Goal: Transaction & Acquisition: Purchase product/service

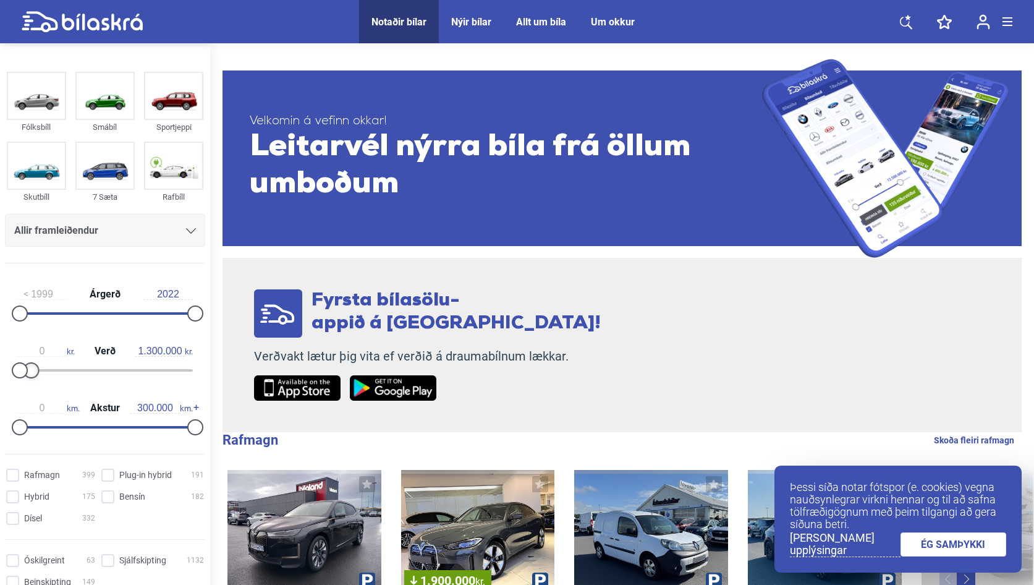
drag, startPoint x: 190, startPoint y: 370, endPoint x: 30, endPoint y: 370, distance: 160.1
click at [30, 370] on div at bounding box center [31, 370] width 16 height 16
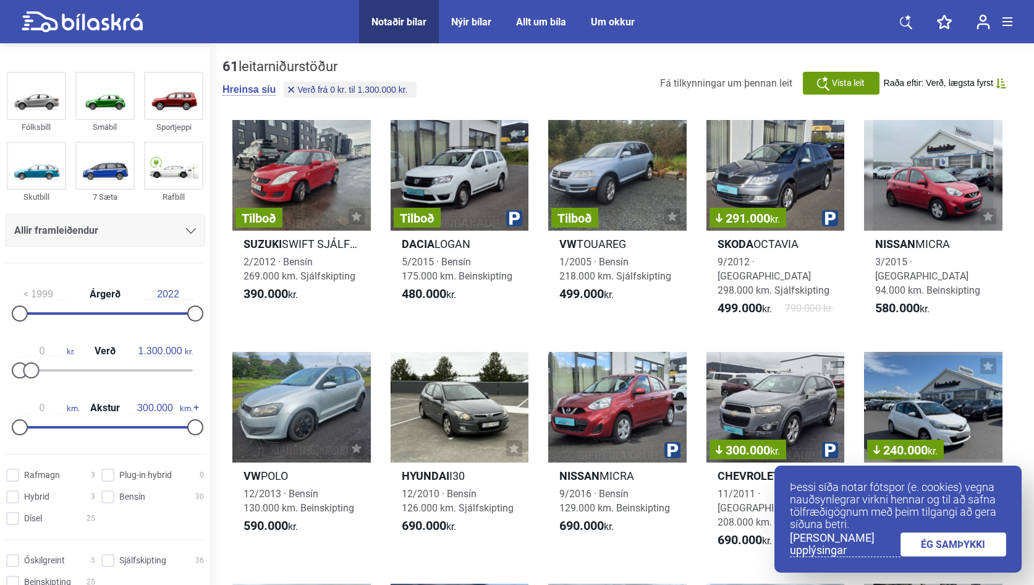
click at [943, 551] on link "ÉG SAMÞYKKI" at bounding box center [954, 544] width 106 height 24
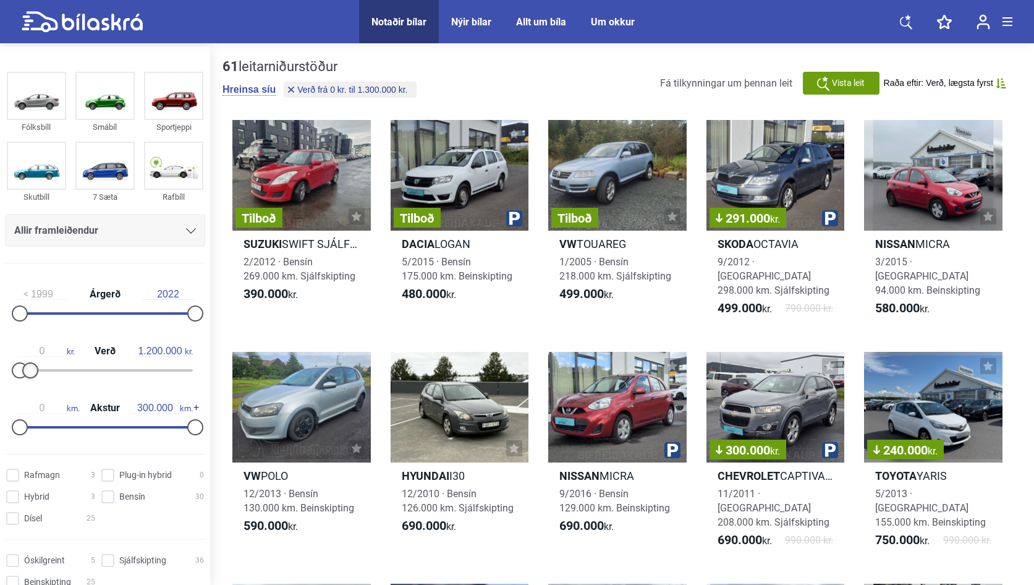
click at [32, 375] on div at bounding box center [30, 370] width 16 height 16
type input "1.100.000"
click at [31, 372] on div at bounding box center [30, 370] width 16 height 16
click at [119, 230] on div "Allir framleiðendur" at bounding box center [105, 230] width 182 height 17
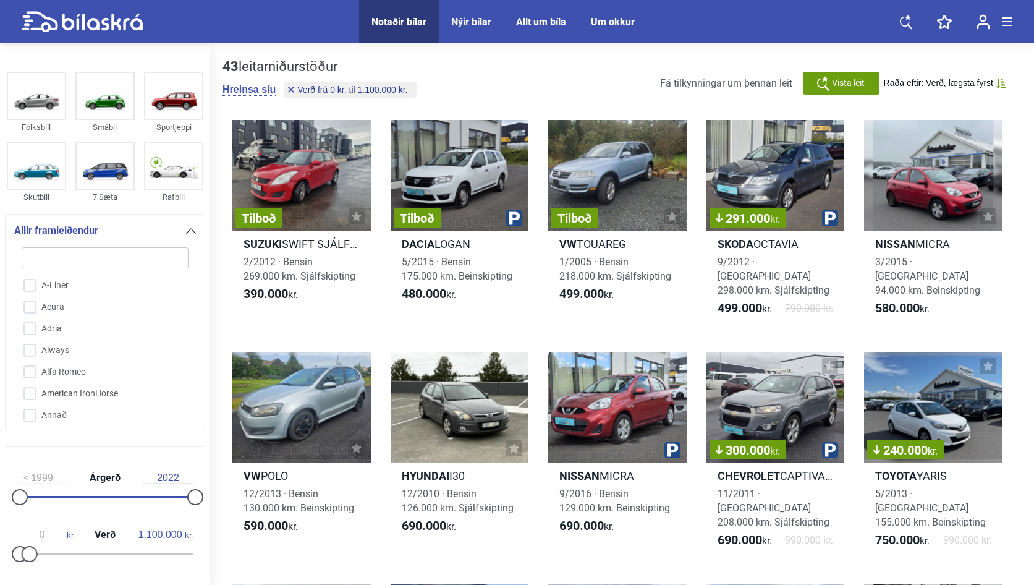
click at [103, 253] on input "search" at bounding box center [105, 257] width 167 height 21
type input "m"
checkbox input "false"
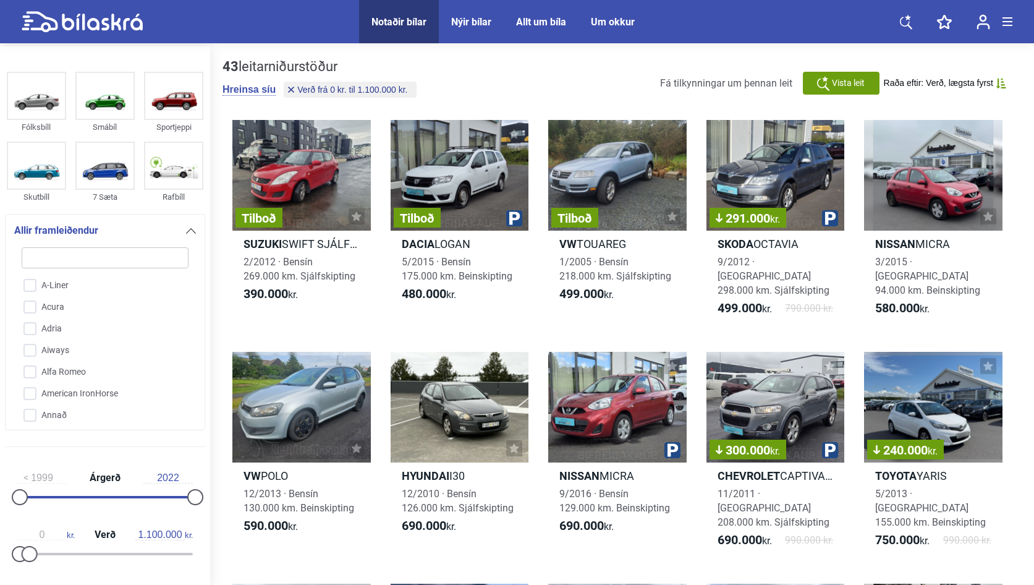
checkbox input "false"
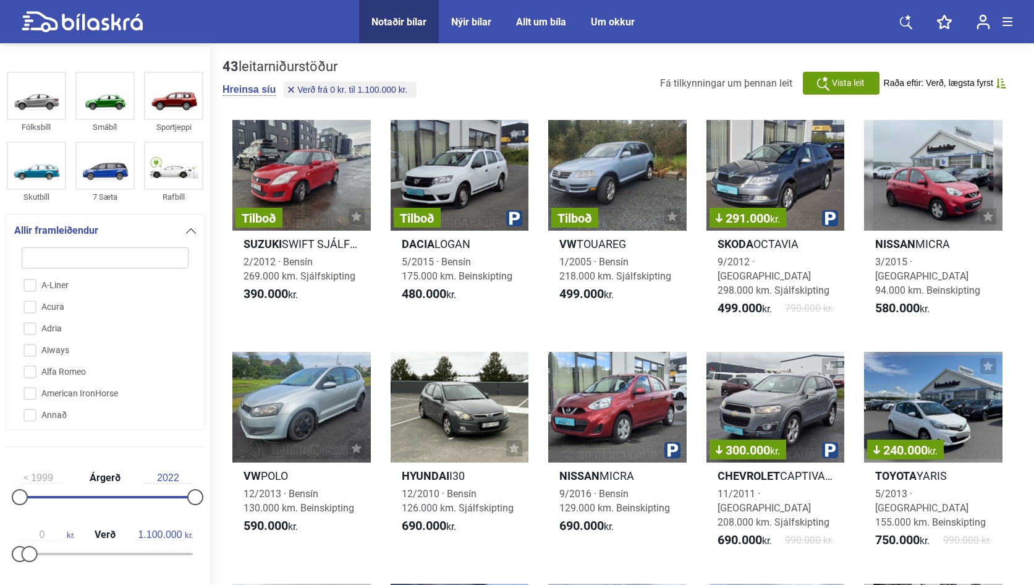
checkbox input "false"
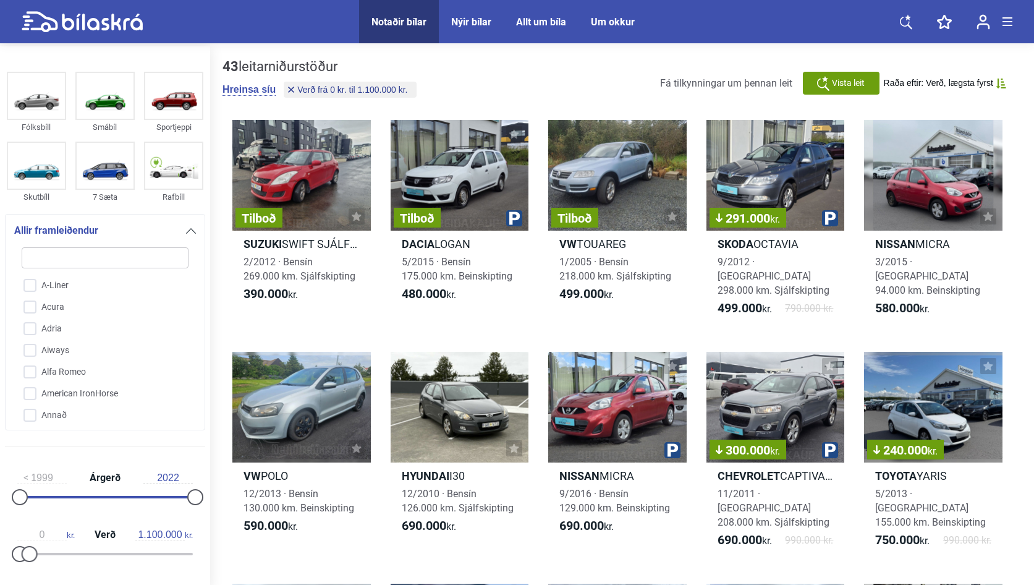
checkbox input "false"
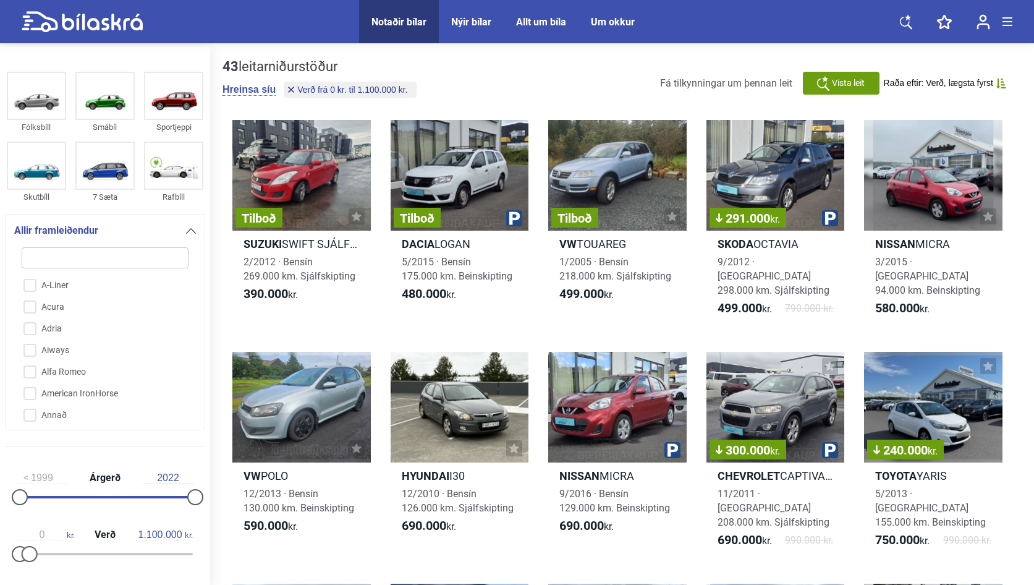
checkbox input "false"
type input "ma"
checkbox input "false"
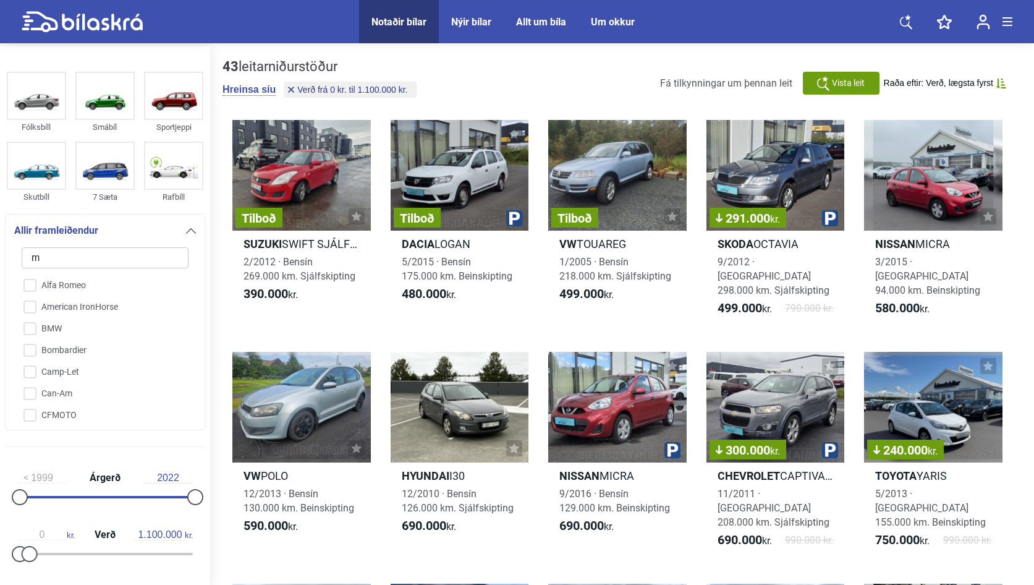
checkbox input "false"
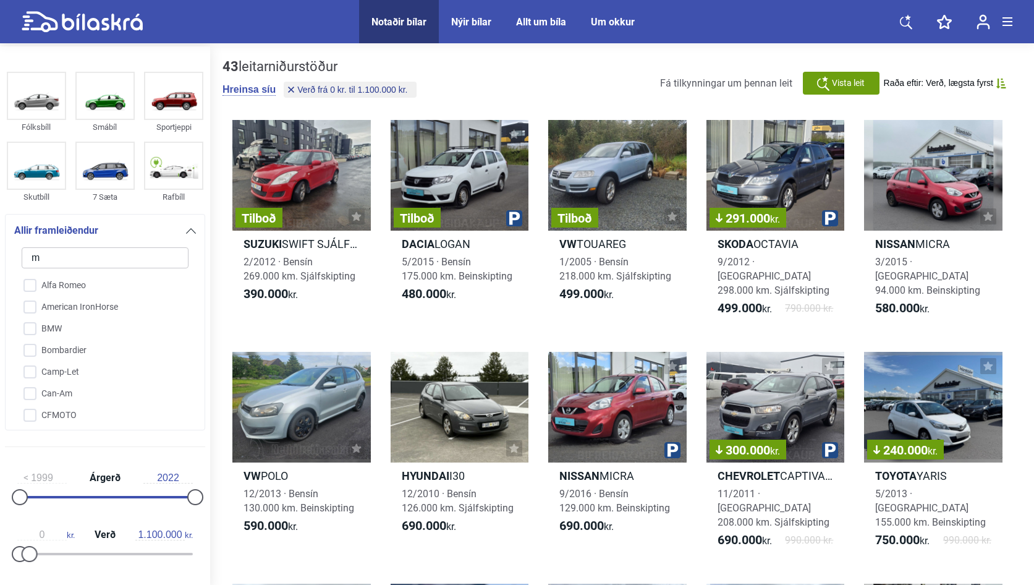
checkbox input "false"
type input "maz"
checkbox input "false"
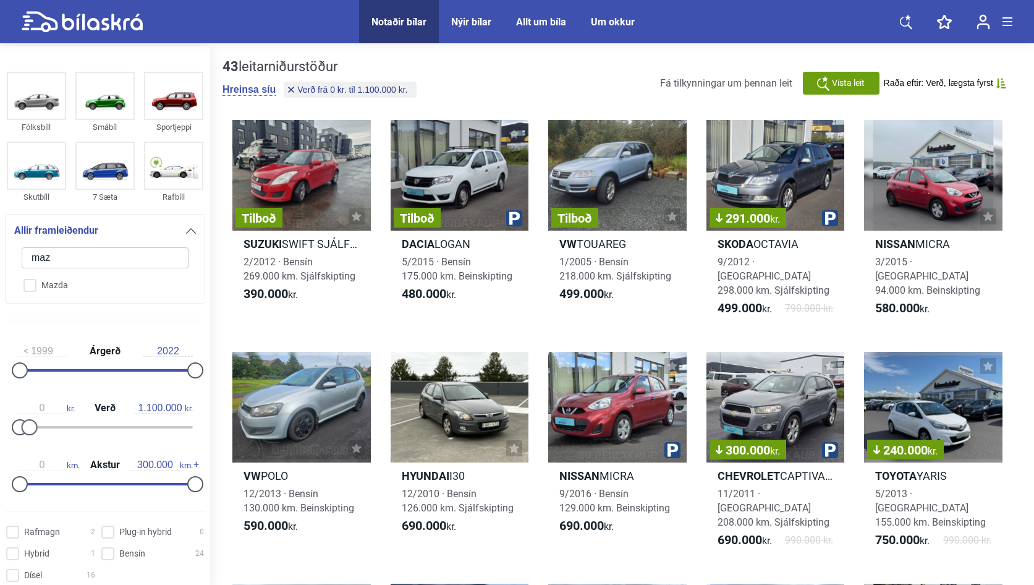
type input "maz"
click at [63, 299] on div "Allir framleiðendur maz Mazda" at bounding box center [105, 259] width 200 height 90
click at [62, 291] on input "Mazda" at bounding box center [97, 286] width 168 height 22
checkbox input "true"
checkbox input "false"
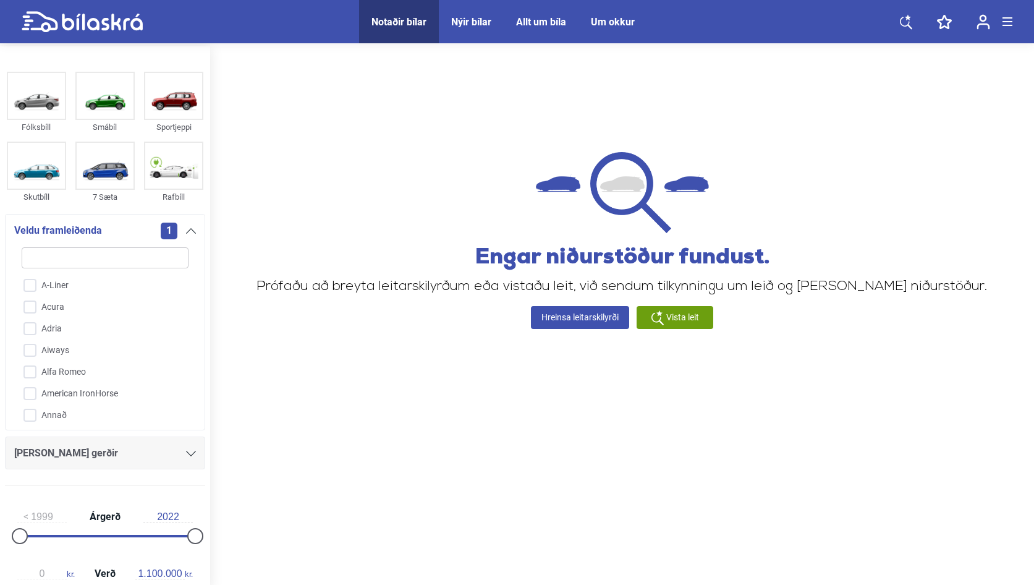
click at [137, 268] on input "search" at bounding box center [105, 257] width 167 height 21
type input "w"
checkbox input "false"
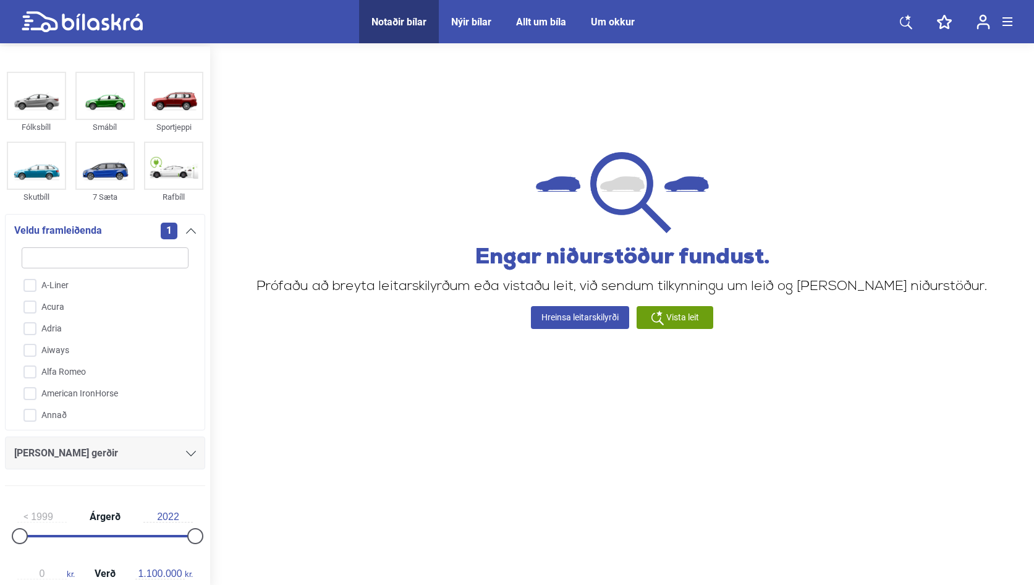
checkbox input "false"
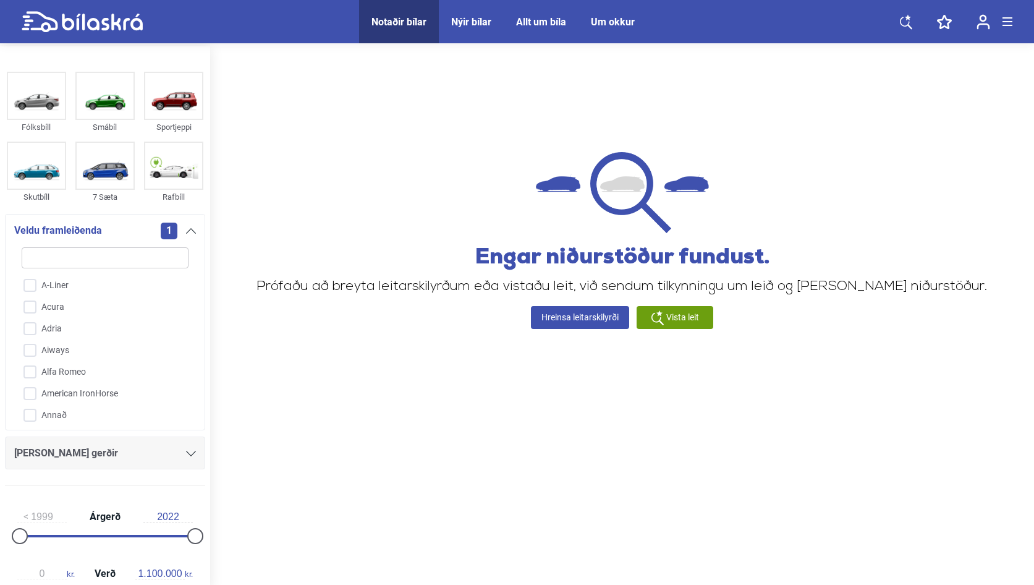
checkbox input "false"
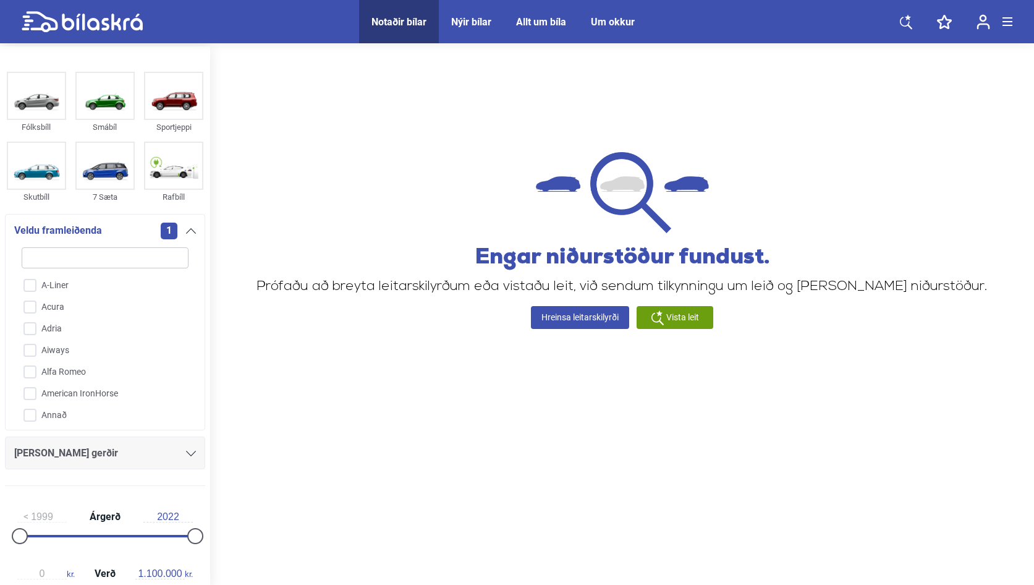
checkbox input "false"
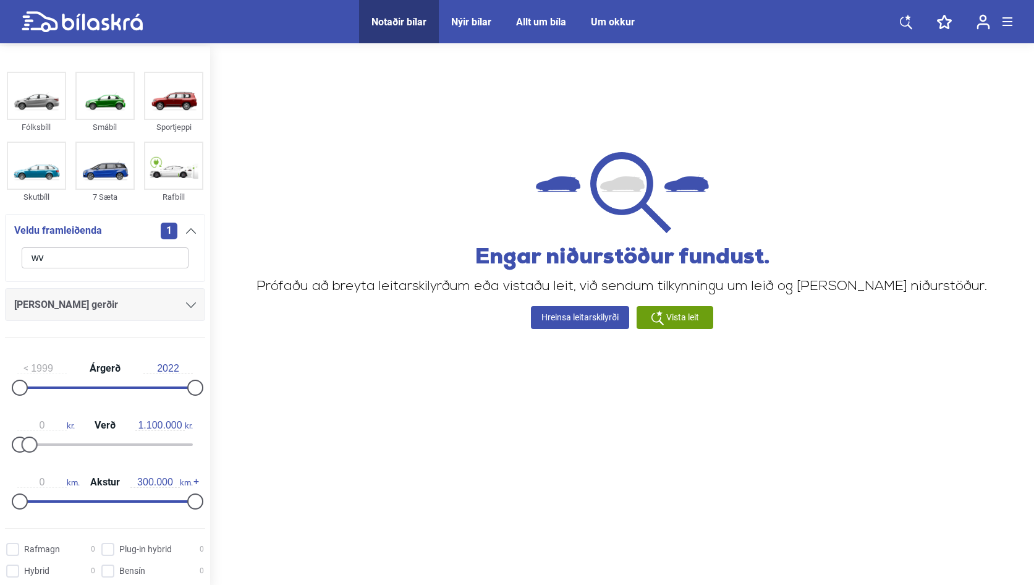
type input "w"
checkbox input "false"
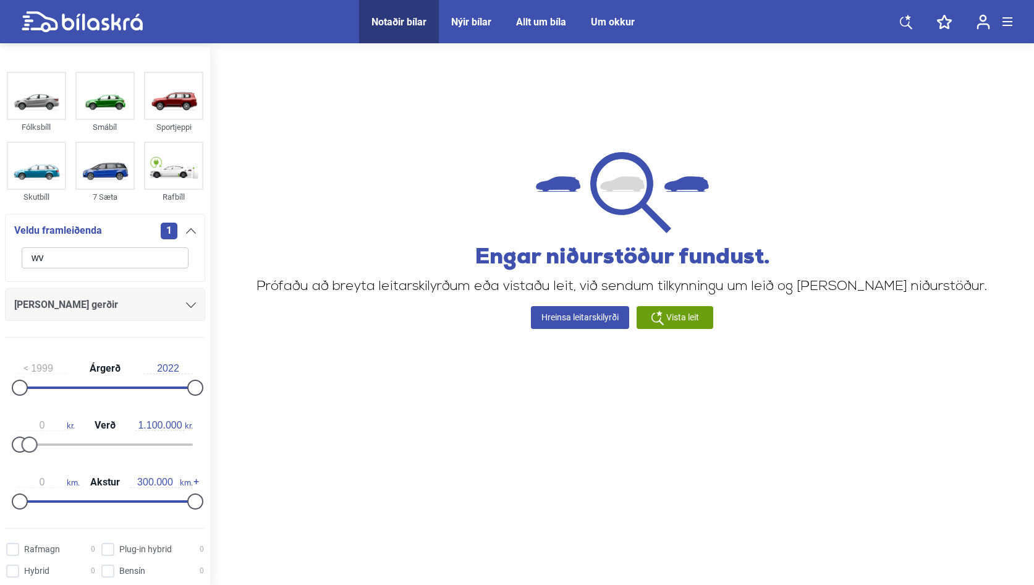
checkbox input "false"
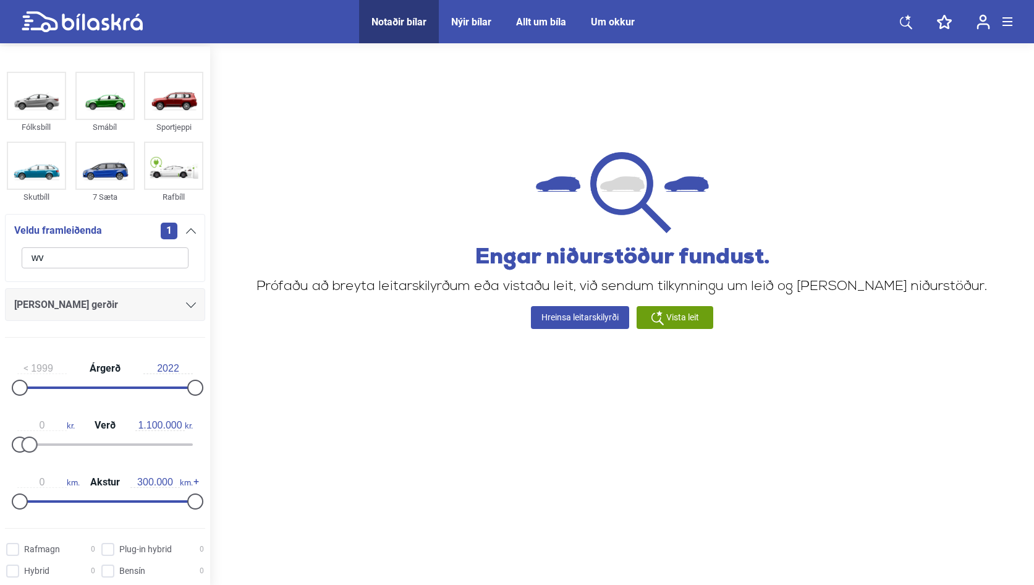
checkbox input "false"
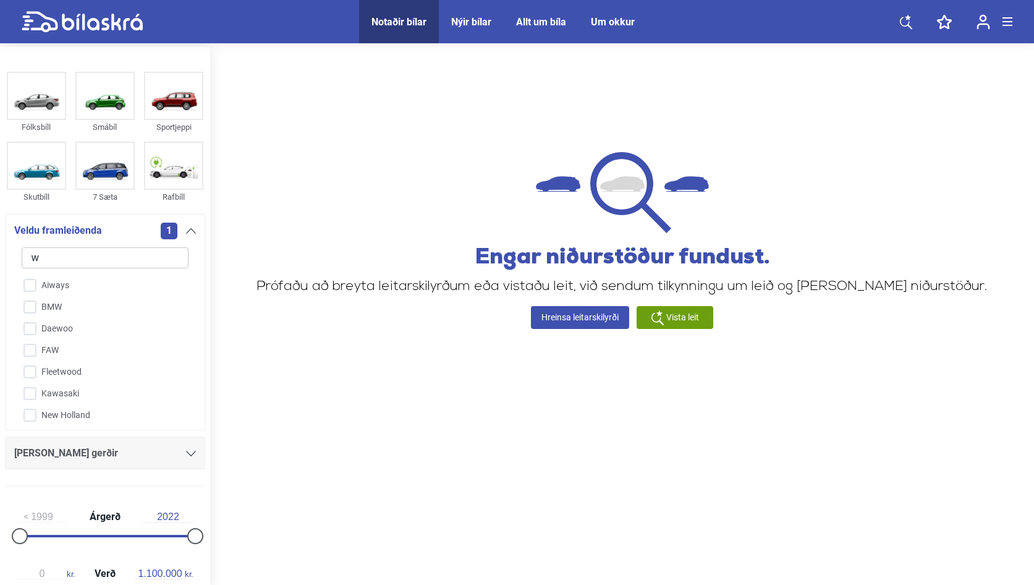
type input "wo"
checkbox input "false"
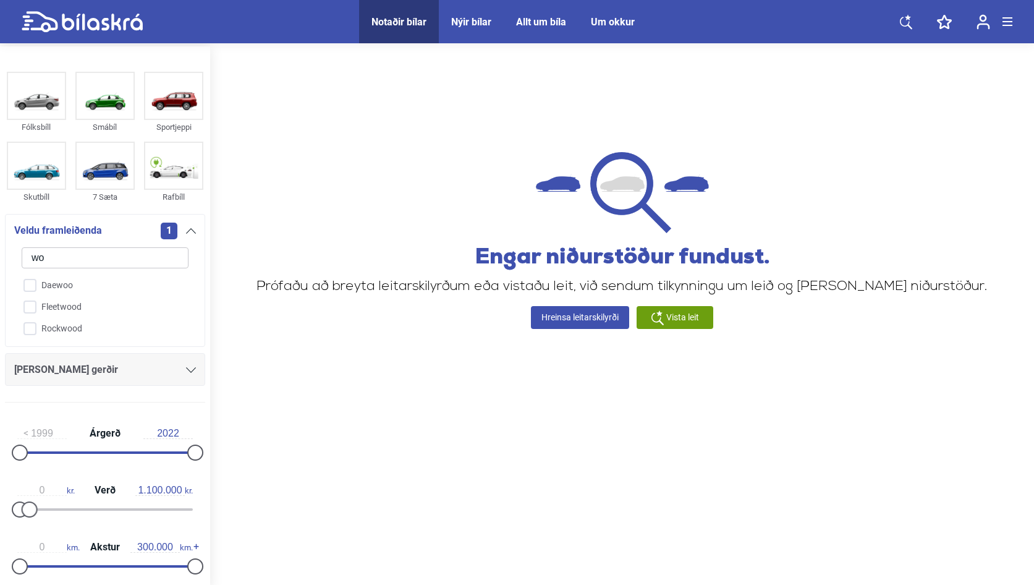
type input "wol"
checkbox input "false"
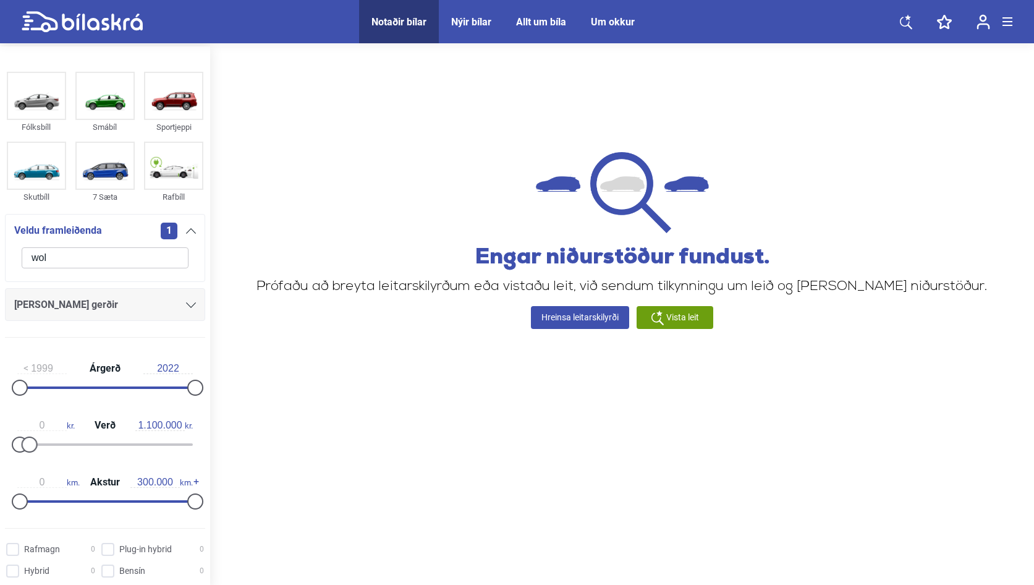
type input "wo"
checkbox input "false"
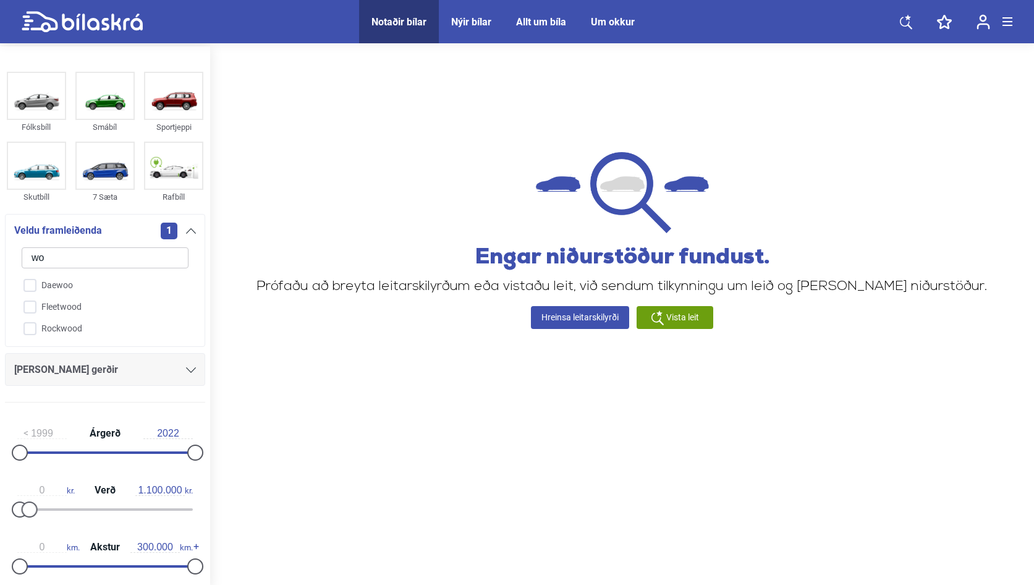
type input "w"
checkbox input "false"
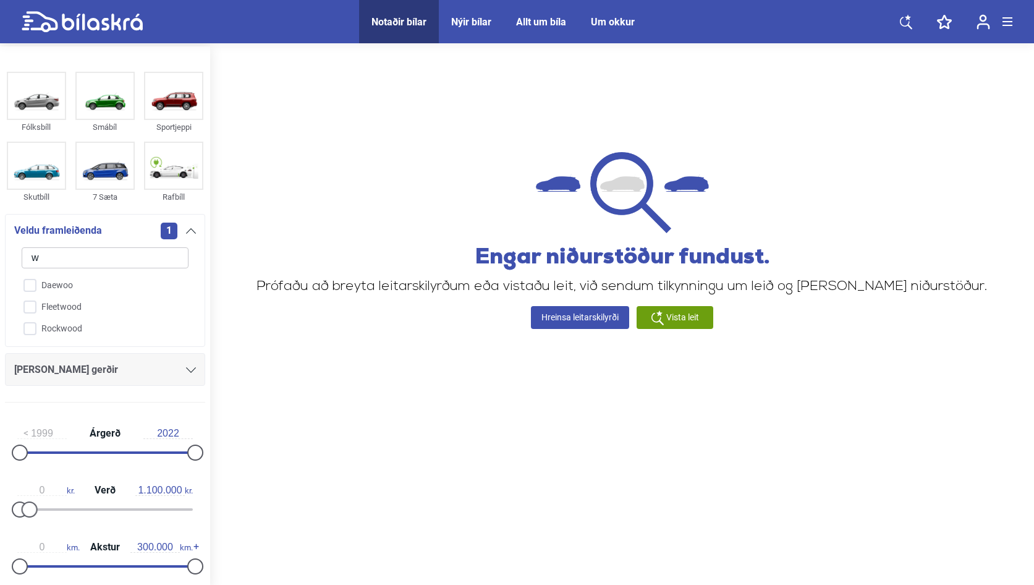
checkbox input "false"
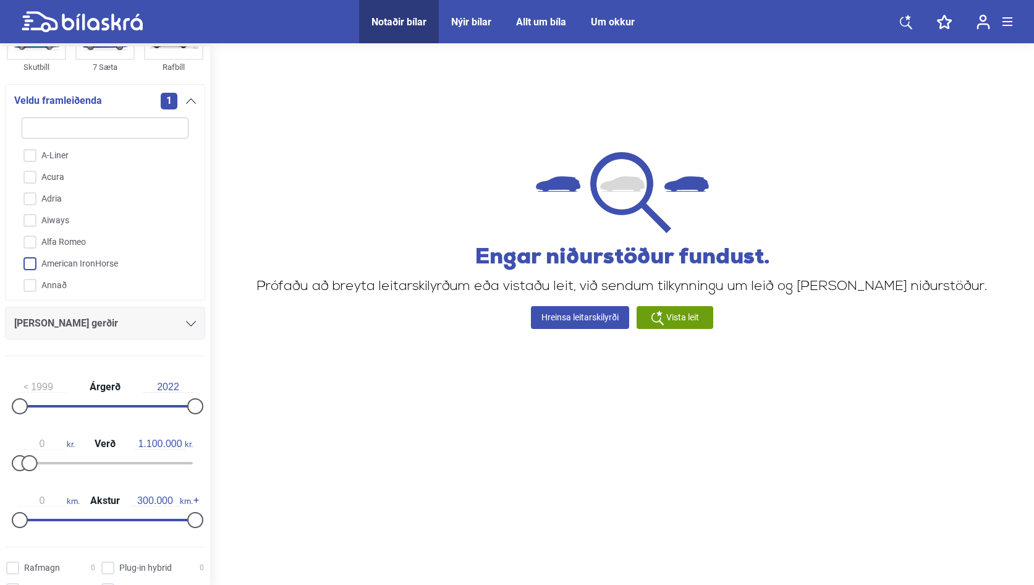
type input "v"
checkbox input "false"
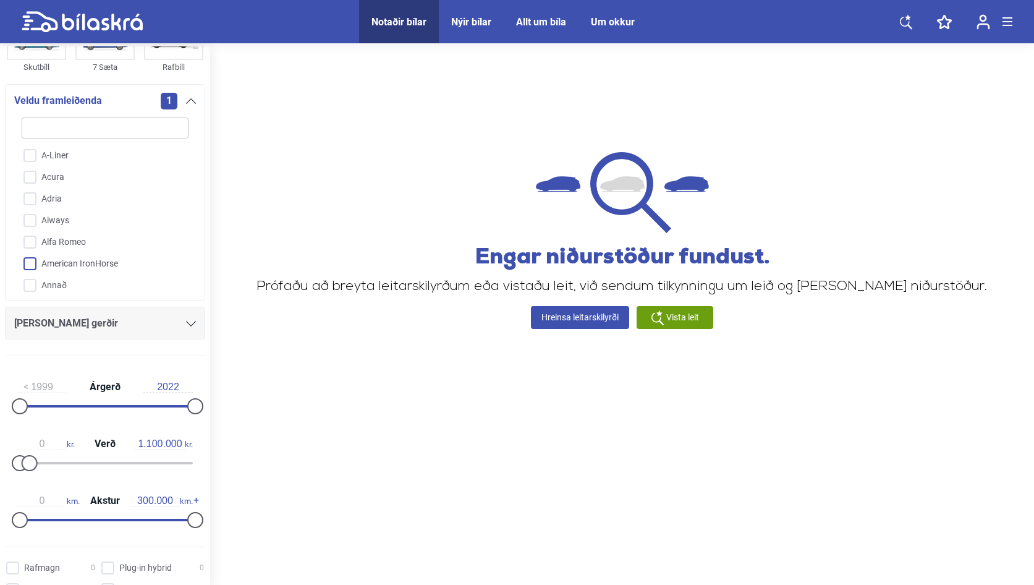
checkbox input "false"
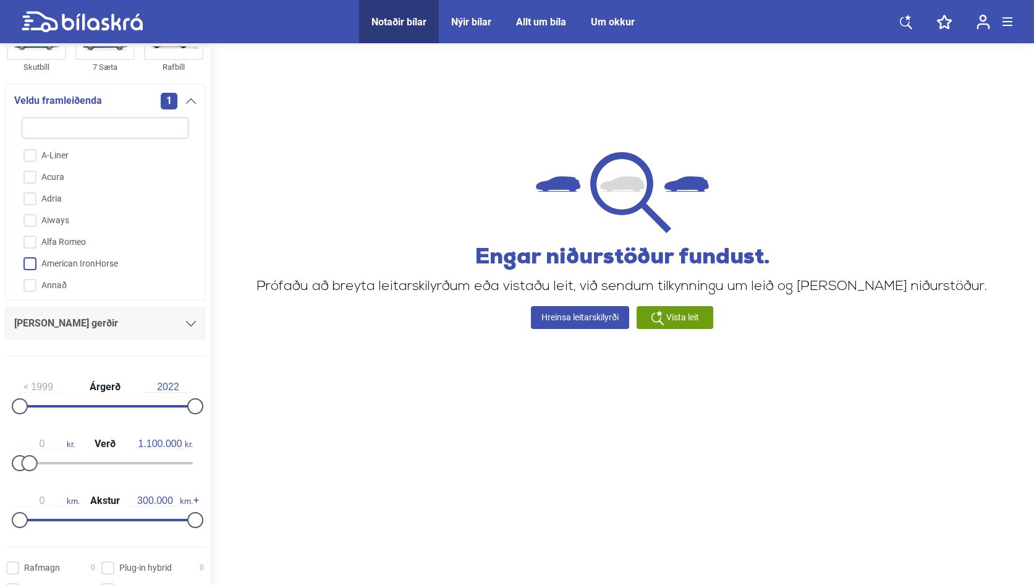
checkbox input "false"
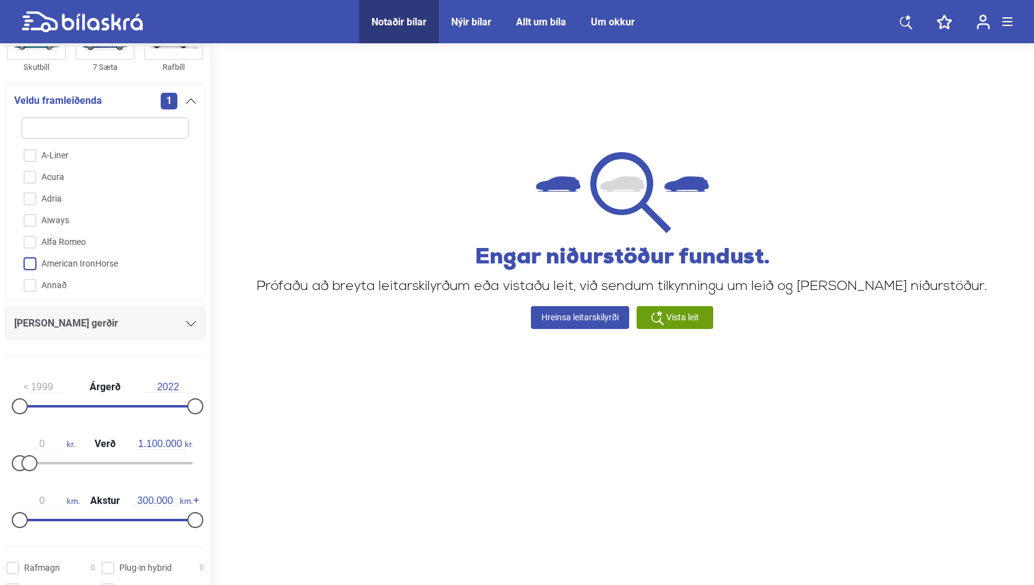
checkbox input "false"
type input "vo"
checkbox input "false"
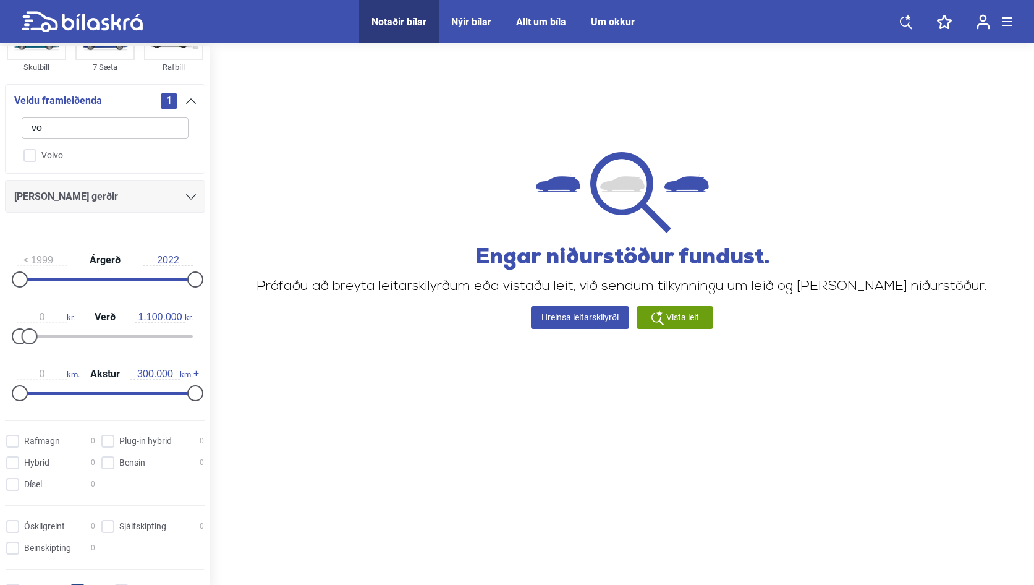
type input "v"
checkbox input "false"
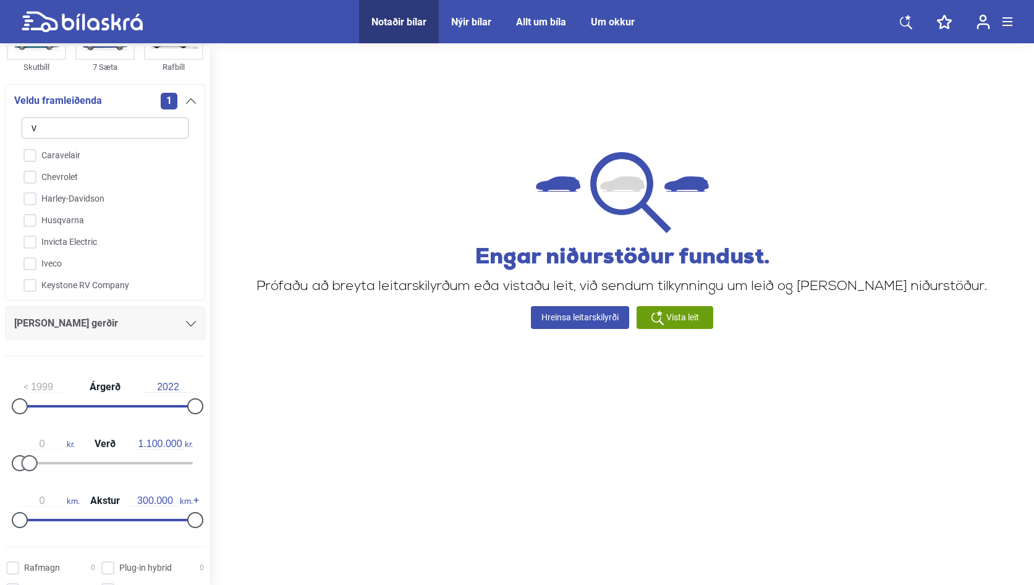
checkbox input "false"
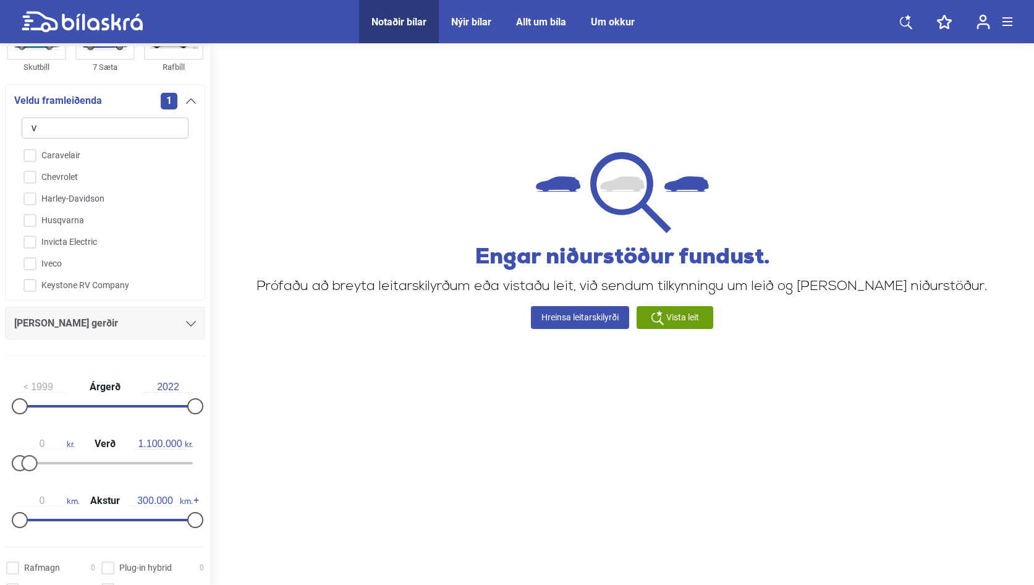
checkbox input "false"
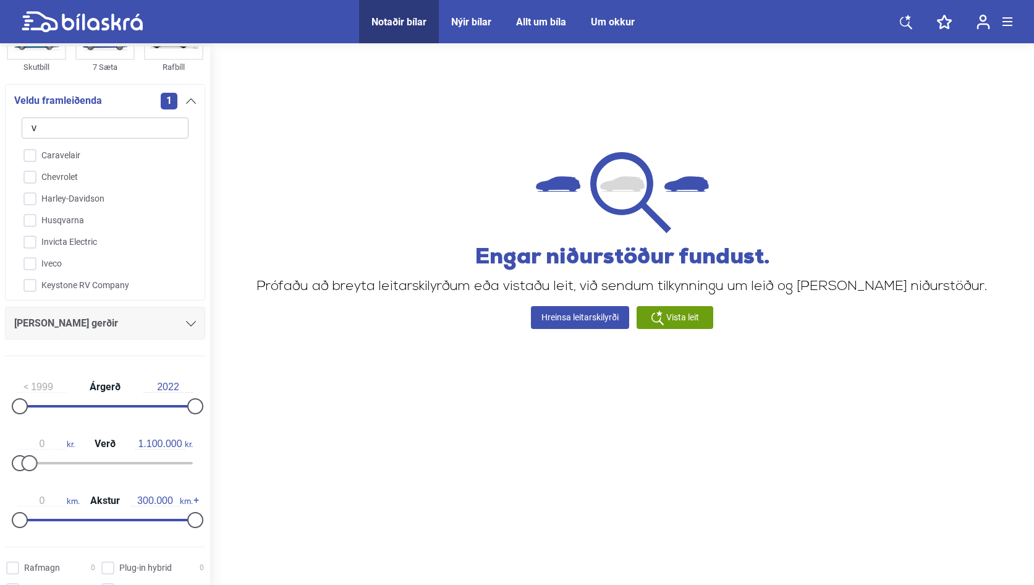
checkbox input "false"
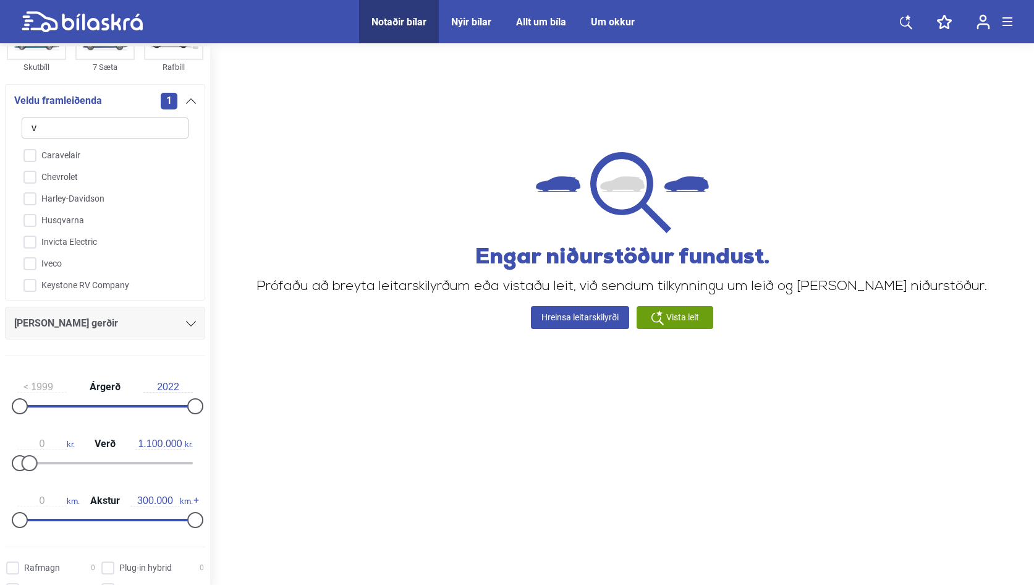
checkbox input "false"
click at [36, 274] on input "VW" at bounding box center [97, 285] width 168 height 22
checkbox input "true"
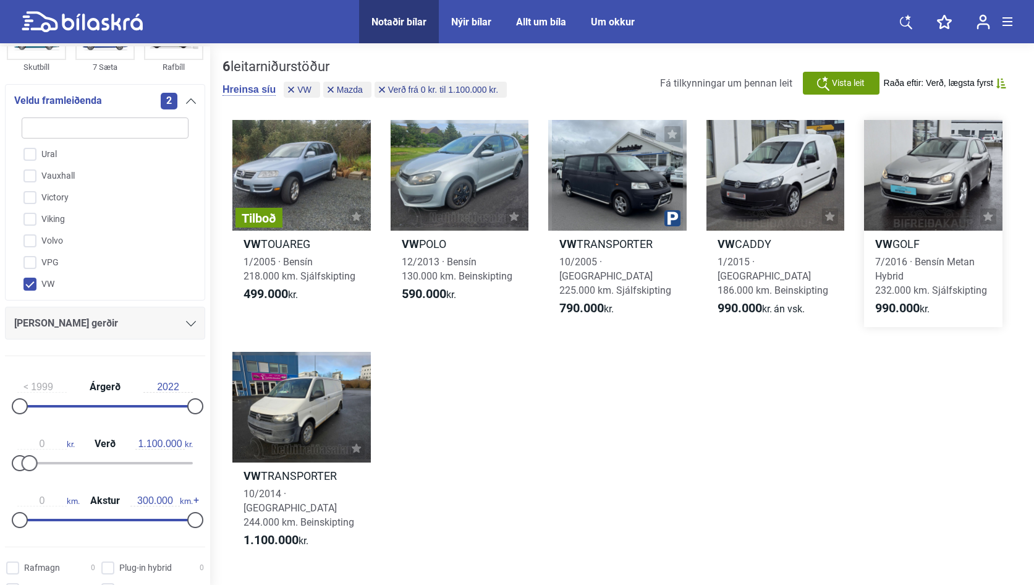
click at [947, 174] on div at bounding box center [933, 175] width 138 height 111
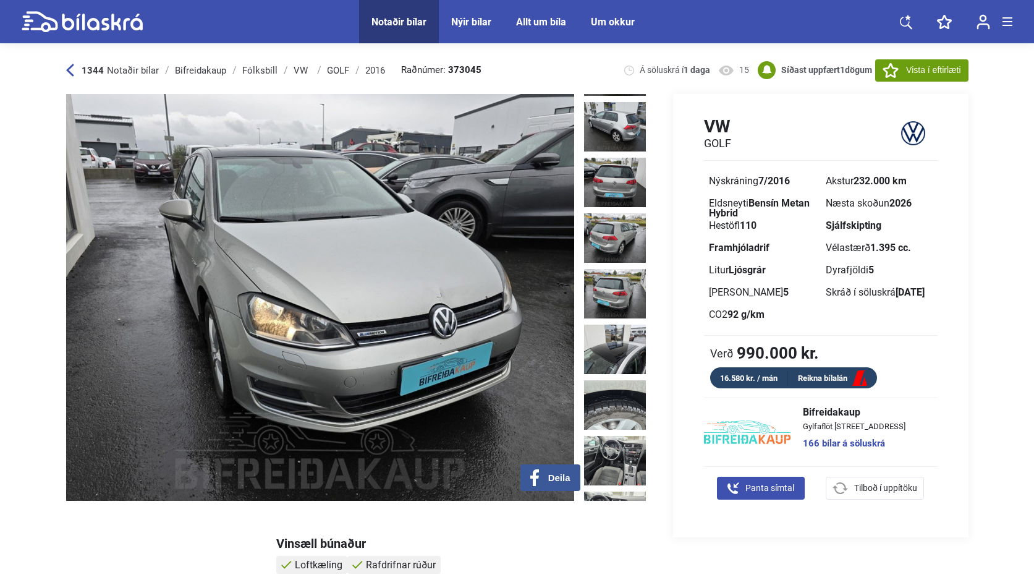
scroll to position [386, 0]
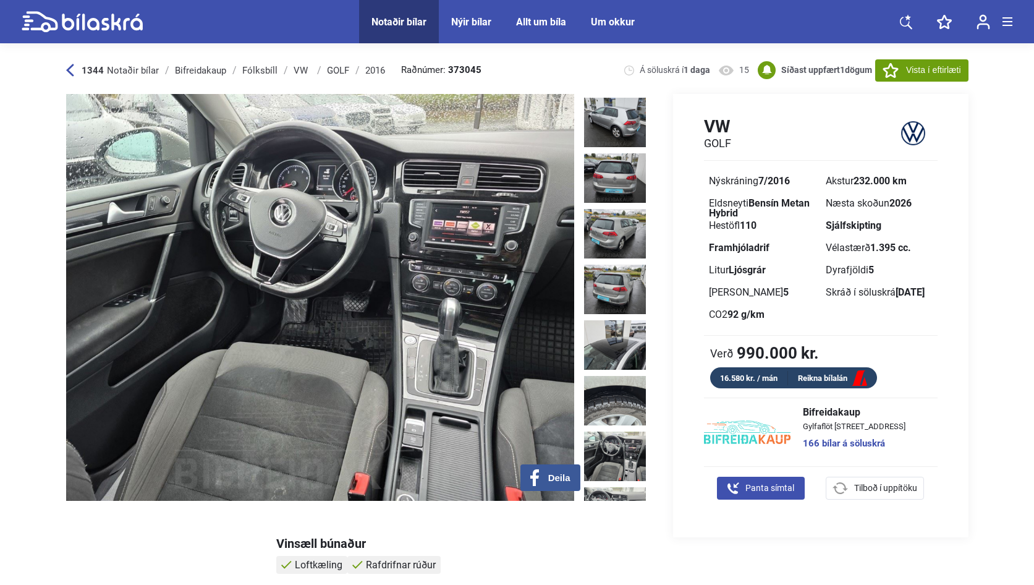
click at [613, 431] on img at bounding box center [615, 455] width 62 height 49
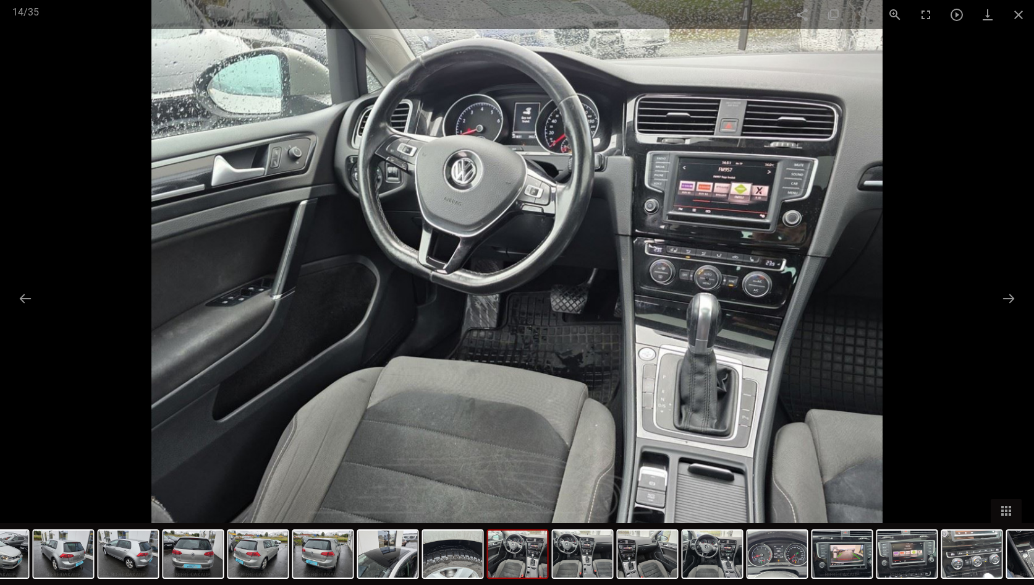
type input "1.200.000"
click at [1023, 14] on span at bounding box center [1018, 14] width 31 height 29
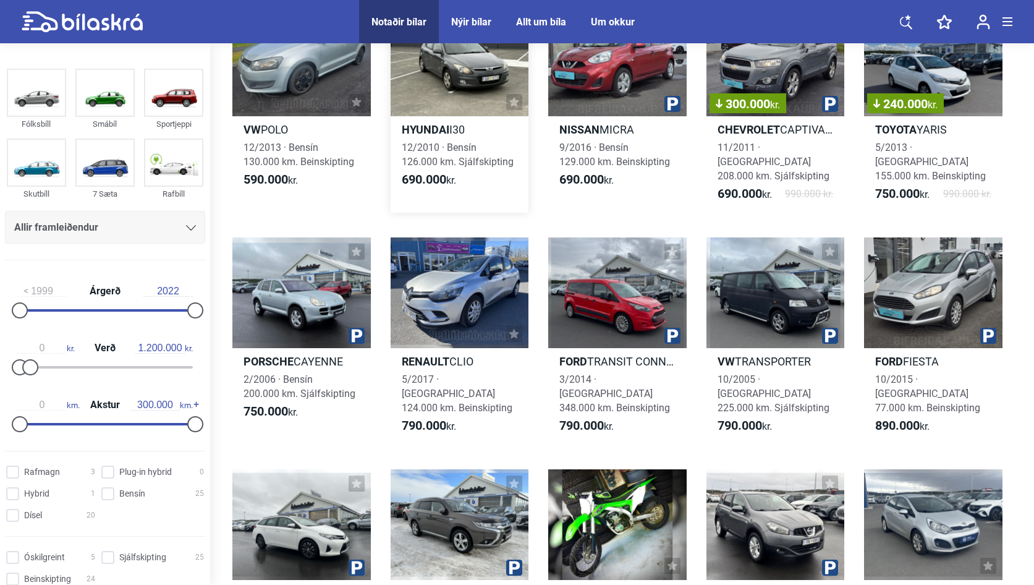
scroll to position [365, 0]
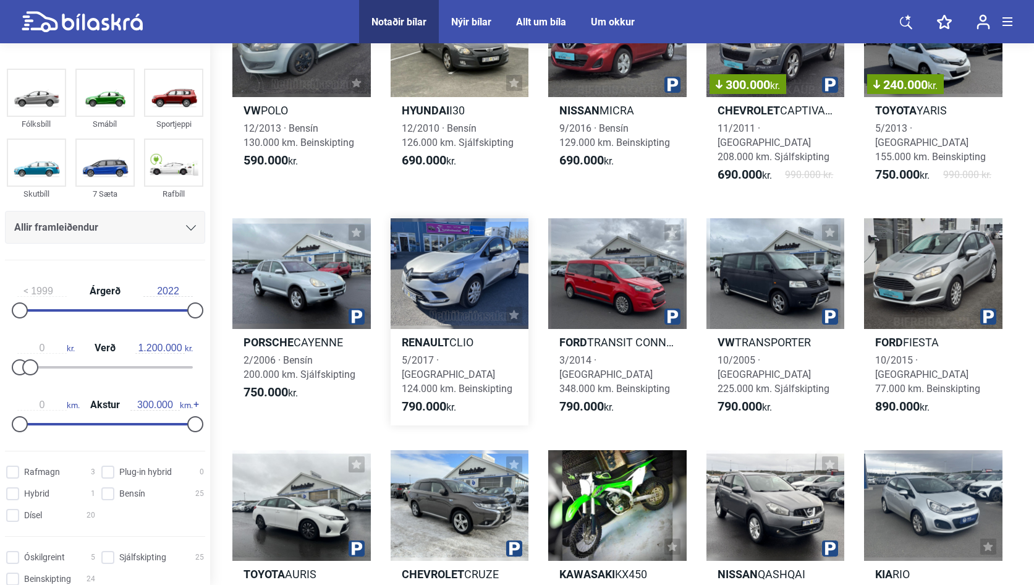
click at [490, 271] on div at bounding box center [460, 273] width 138 height 111
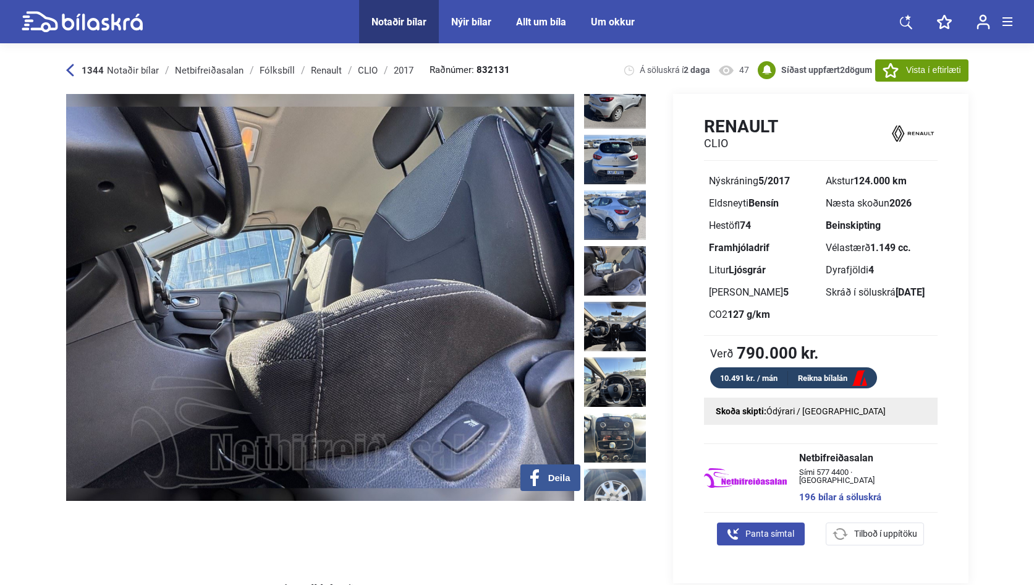
scroll to position [246, 0]
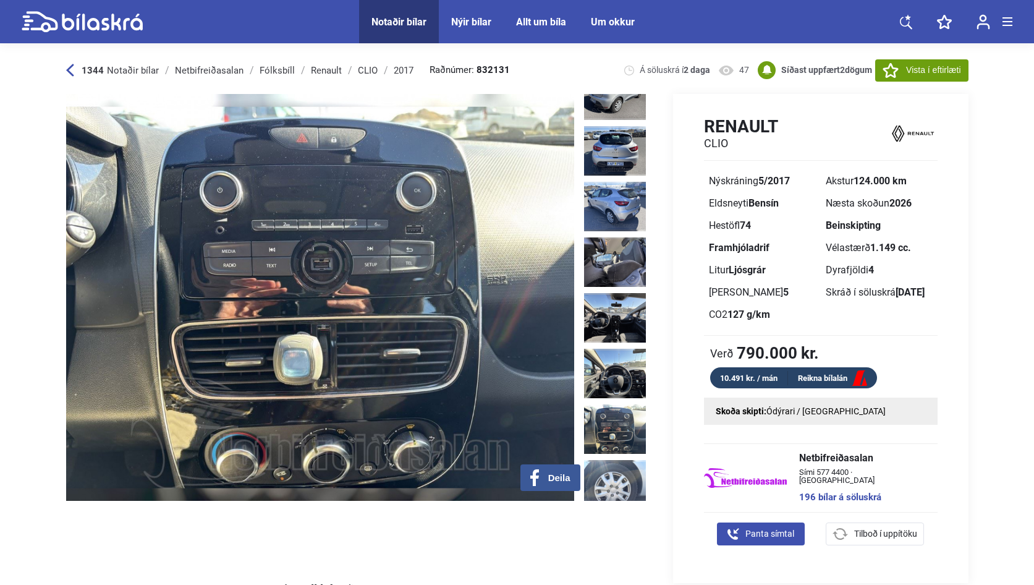
click at [607, 404] on img at bounding box center [615, 428] width 62 height 49
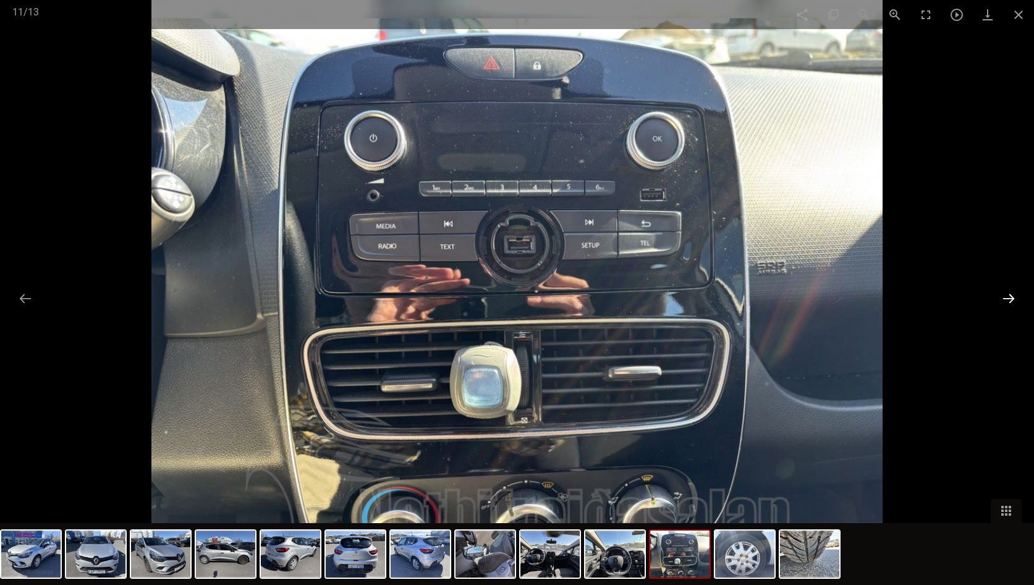
click at [998, 296] on button at bounding box center [1009, 298] width 26 height 24
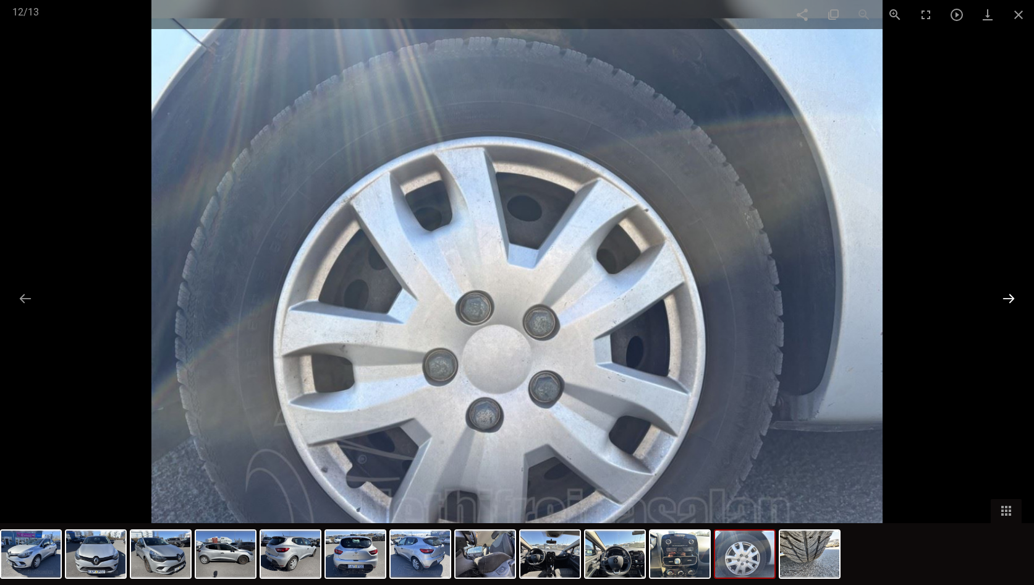
click at [998, 296] on button at bounding box center [1009, 298] width 26 height 24
click at [569, 559] on img at bounding box center [549, 553] width 59 height 47
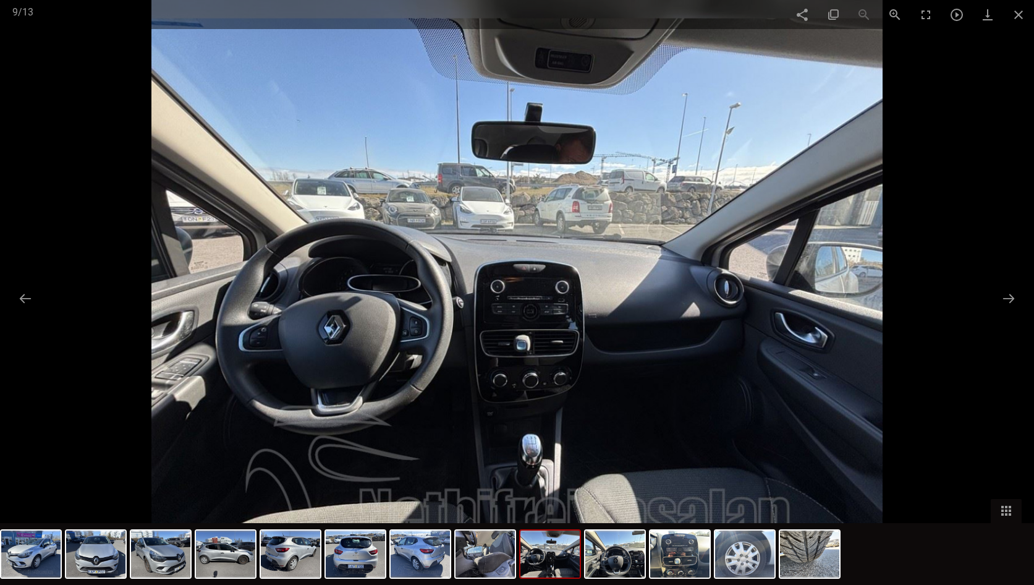
scroll to position [365, 0]
click at [1023, 12] on span at bounding box center [1018, 14] width 31 height 29
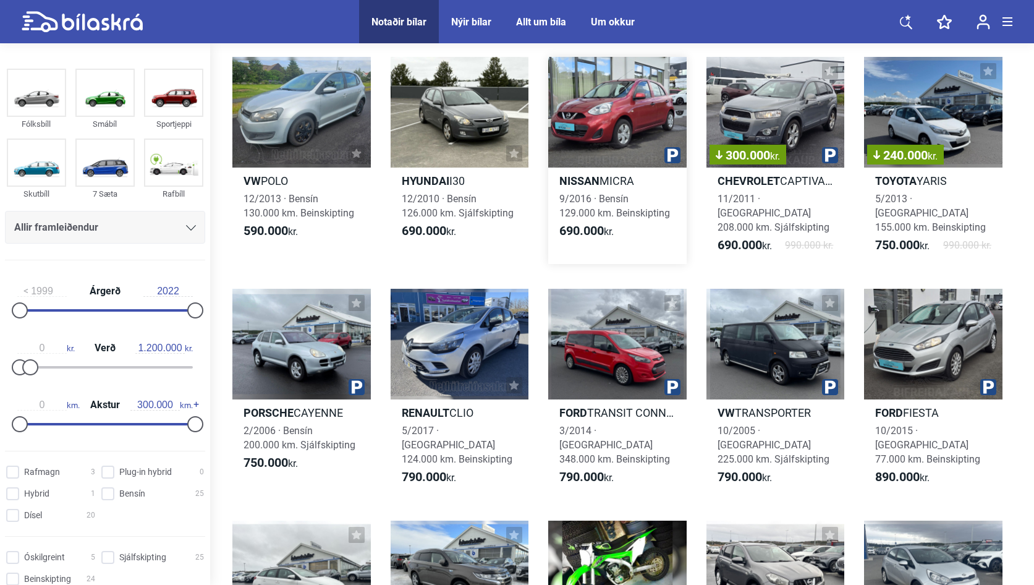
scroll to position [295, 0]
click at [514, 380] on icon at bounding box center [513, 384] width 9 height 9
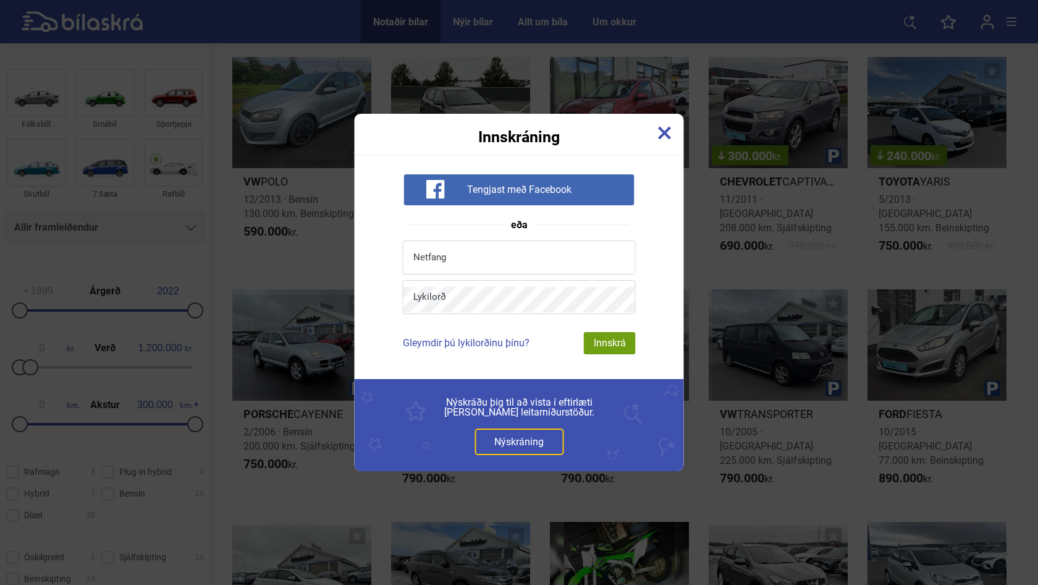
click at [660, 135] on img at bounding box center [665, 133] width 14 height 14
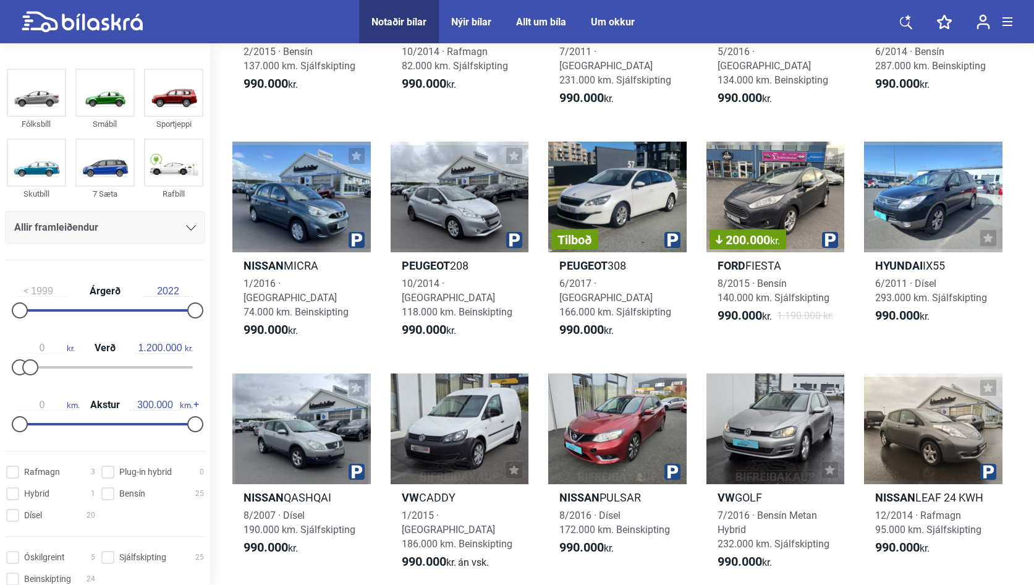
scroll to position [1024, 0]
